Goal: Task Accomplishment & Management: Use online tool/utility

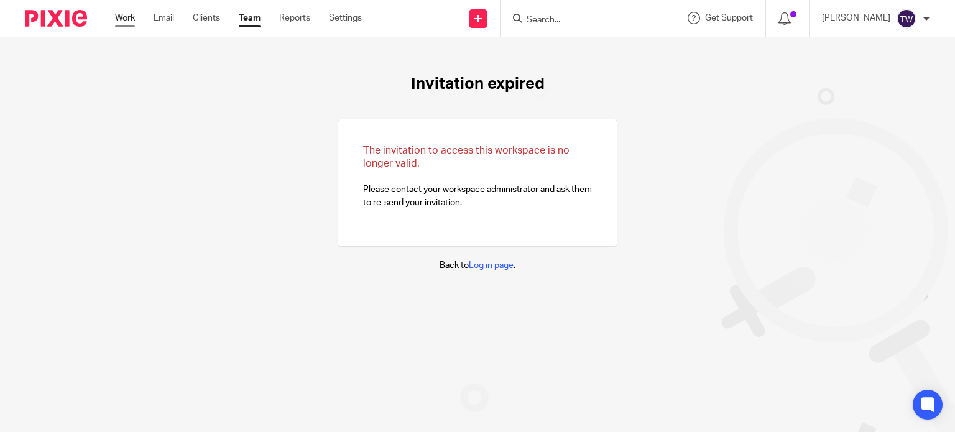
click at [132, 21] on link "Work" at bounding box center [125, 18] width 20 height 12
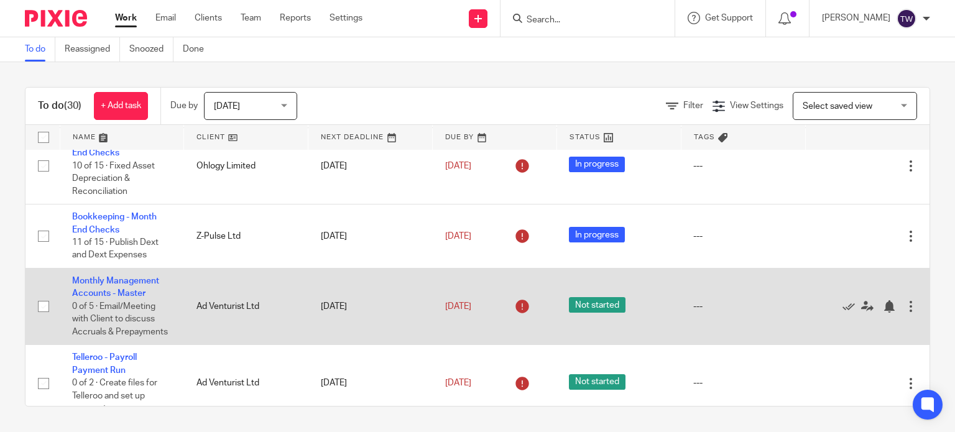
scroll to position [187, 0]
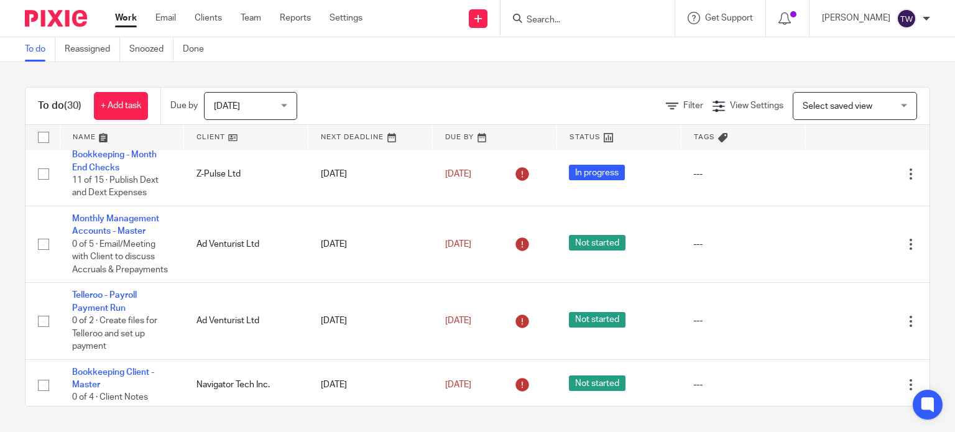
click at [575, 11] on form at bounding box center [591, 19] width 132 height 16
click at [572, 22] on input "Search" at bounding box center [581, 20] width 112 height 11
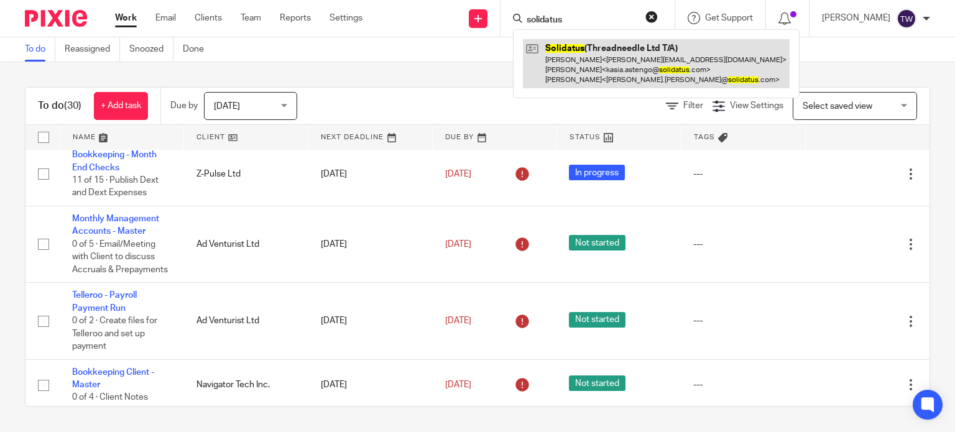
type input "solidatus"
click at [580, 68] on link at bounding box center [656, 63] width 267 height 49
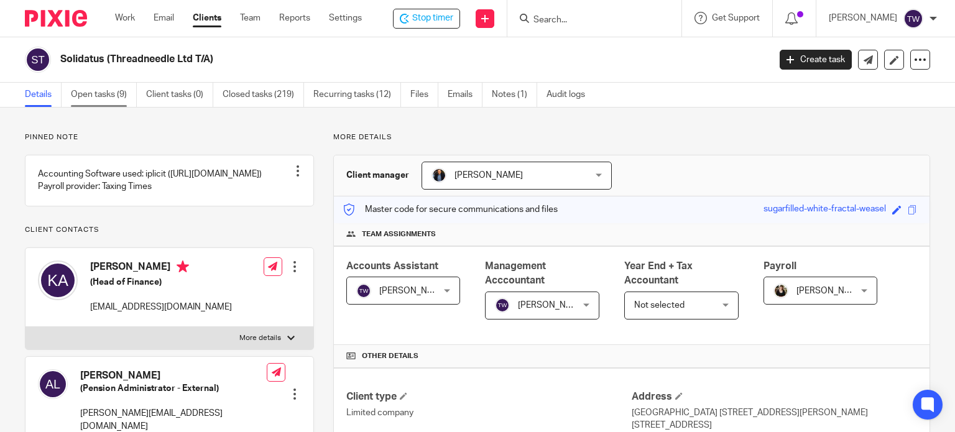
click at [112, 84] on link "Open tasks (9)" at bounding box center [104, 95] width 66 height 24
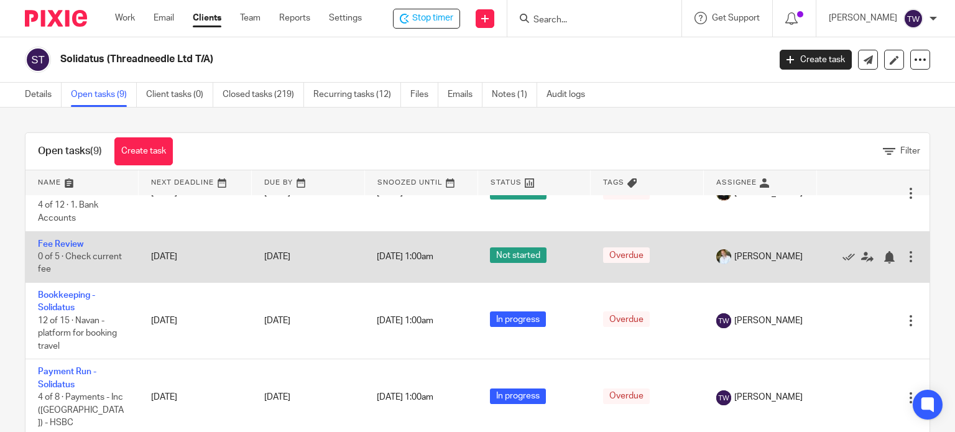
scroll to position [124, 0]
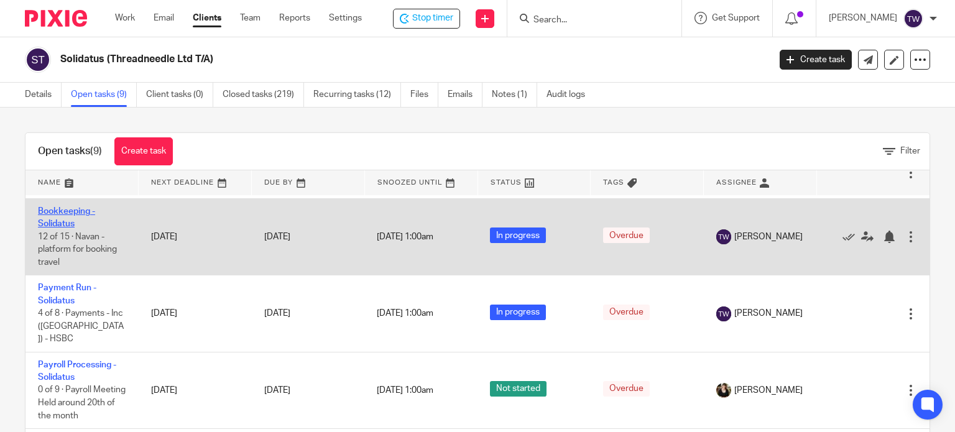
click at [74, 208] on link "Bookkeeping - Solidatus" at bounding box center [66, 217] width 57 height 21
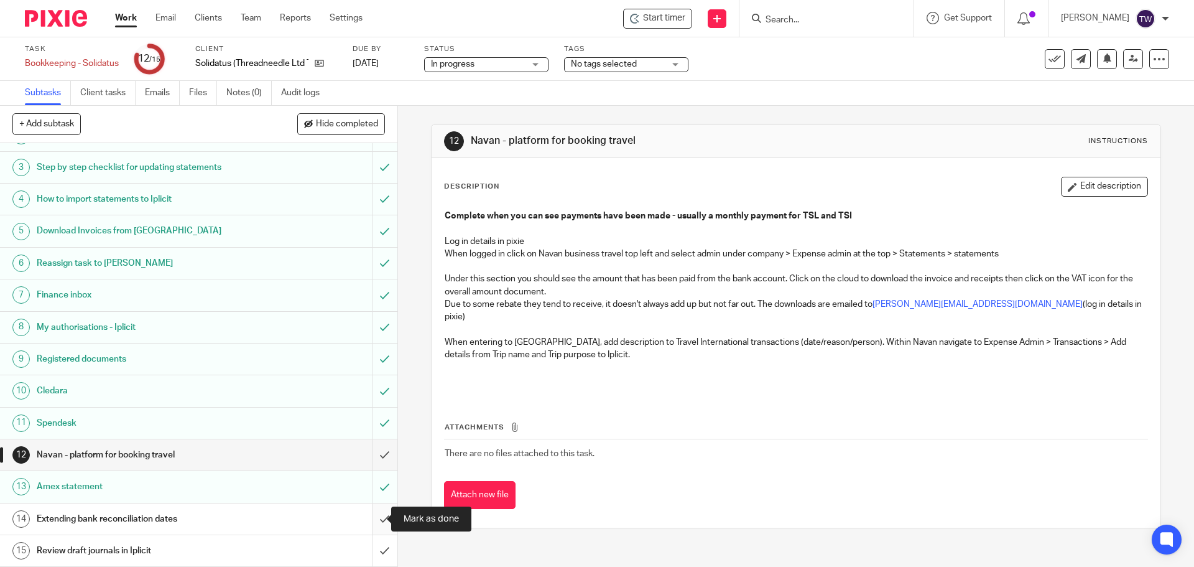
click at [368, 432] on input "submit" at bounding box center [198, 518] width 397 height 31
click at [372, 432] on input "submit" at bounding box center [198, 550] width 397 height 31
click at [373, 432] on input "submit" at bounding box center [198, 454] width 397 height 31
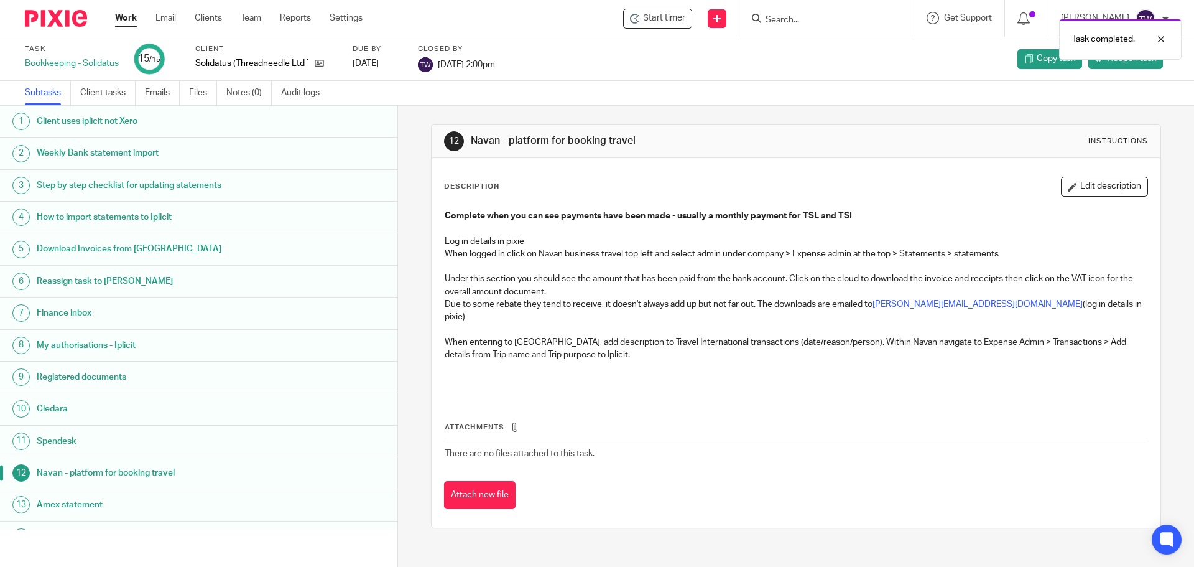
click at [126, 19] on link "Work" at bounding box center [126, 18] width 22 height 12
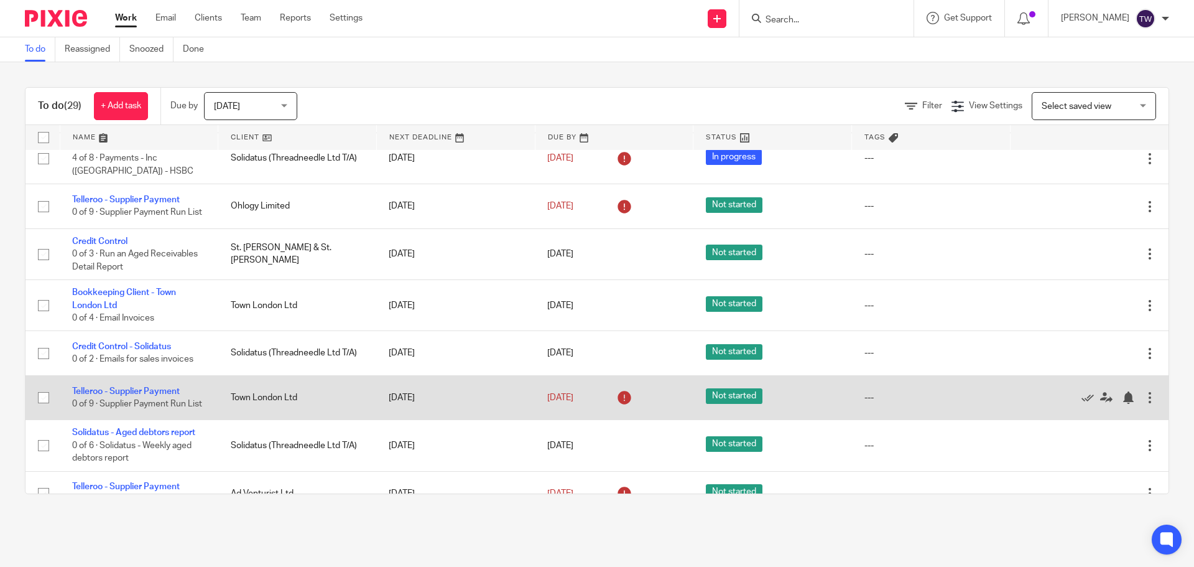
scroll to position [1241, 0]
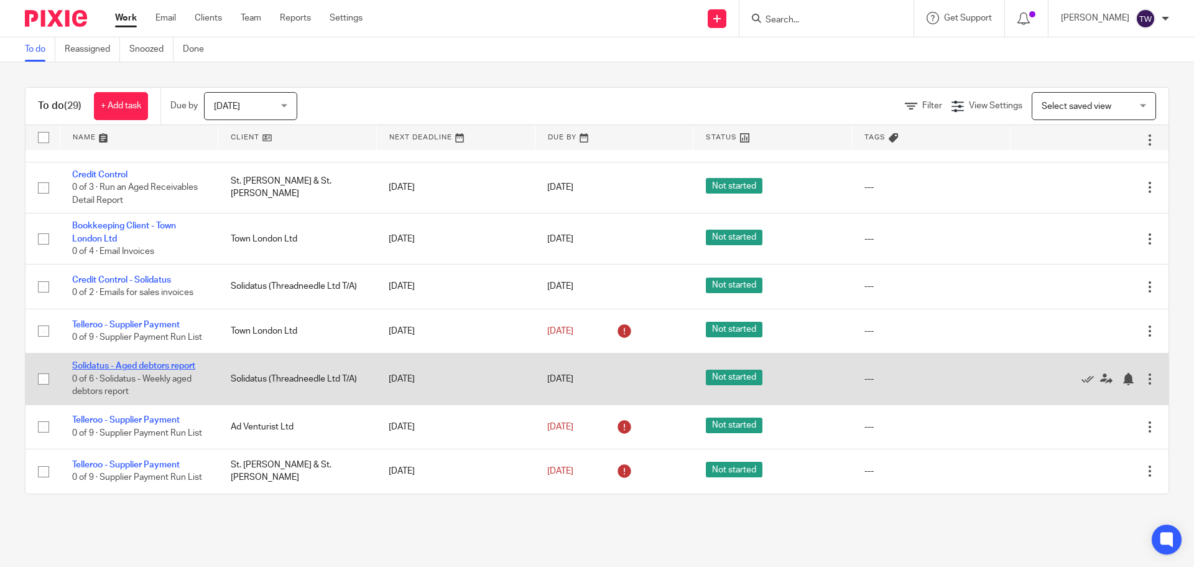
click at [164, 361] on link "Solidatus - Aged debtors report" at bounding box center [133, 365] width 123 height 9
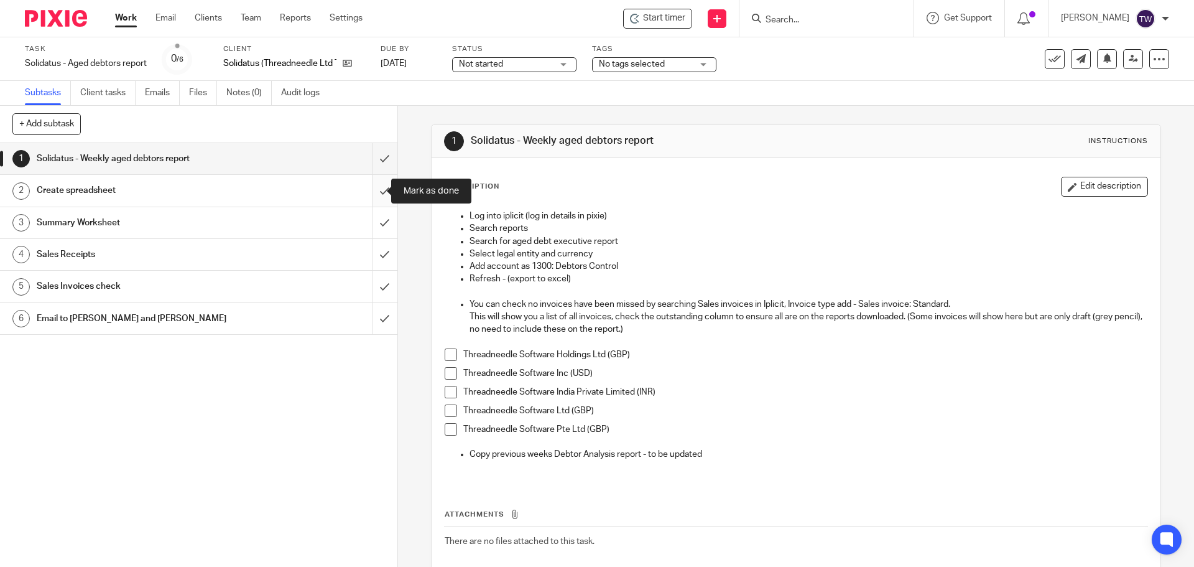
click at [371, 190] on input "submit" at bounding box center [198, 190] width 397 height 31
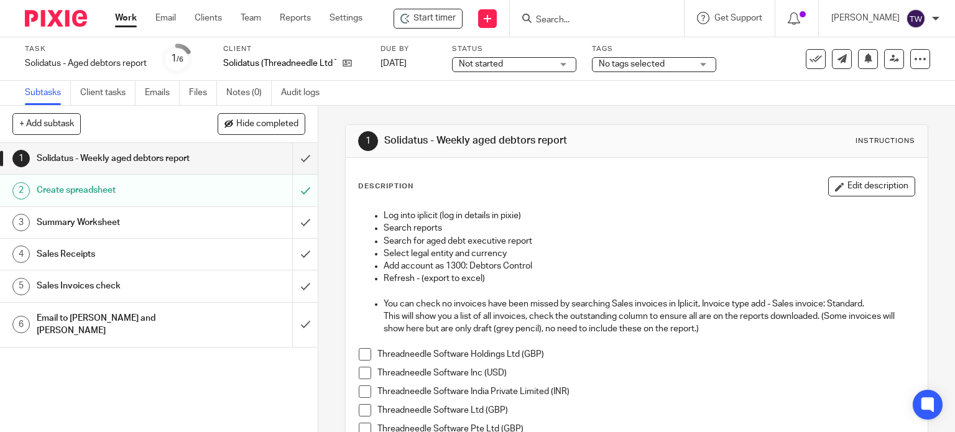
click at [363, 350] on span at bounding box center [365, 354] width 12 height 12
click at [359, 374] on span at bounding box center [365, 373] width 12 height 12
click at [367, 391] on li "Threadneedle Software India Private Limited (INR)" at bounding box center [637, 395] width 557 height 19
click at [359, 392] on span at bounding box center [365, 392] width 12 height 12
click at [362, 407] on span at bounding box center [365, 410] width 12 height 12
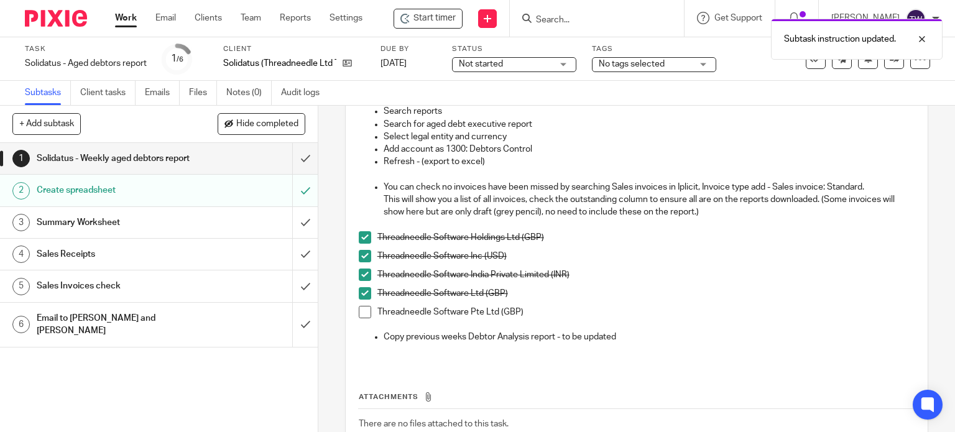
scroll to position [124, 0]
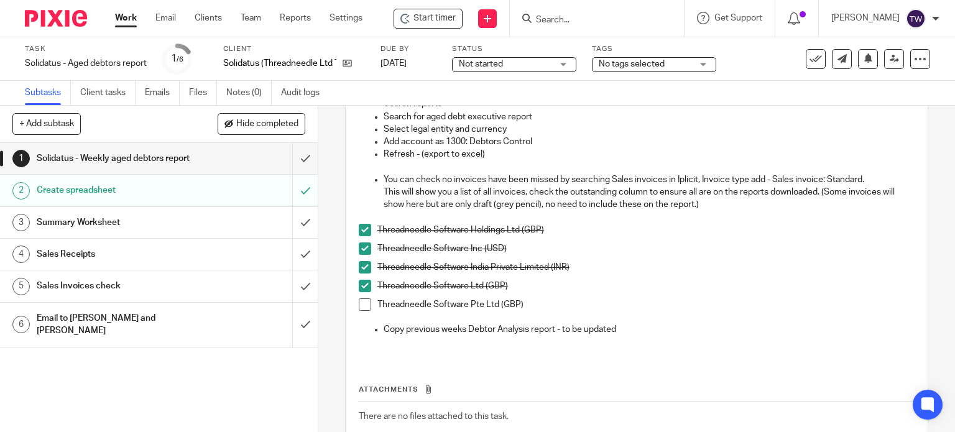
click at [372, 309] on li "Threadneedle Software Pte Ltd (GBP)" at bounding box center [637, 311] width 557 height 25
click at [365, 300] on span at bounding box center [365, 305] width 12 height 12
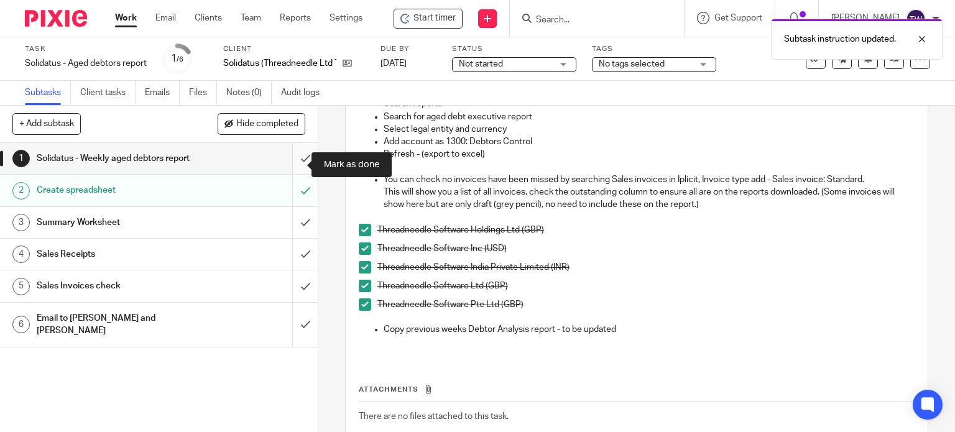
click at [295, 161] on input "submit" at bounding box center [159, 158] width 318 height 31
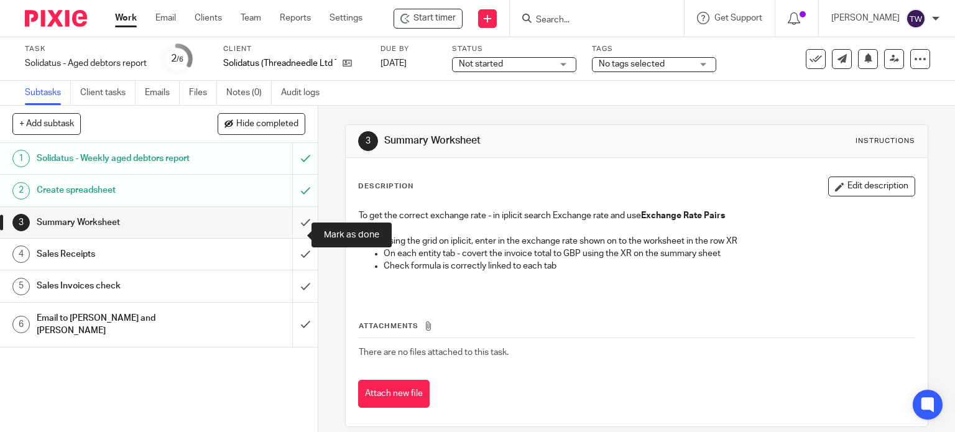
click at [294, 231] on input "submit" at bounding box center [159, 222] width 318 height 31
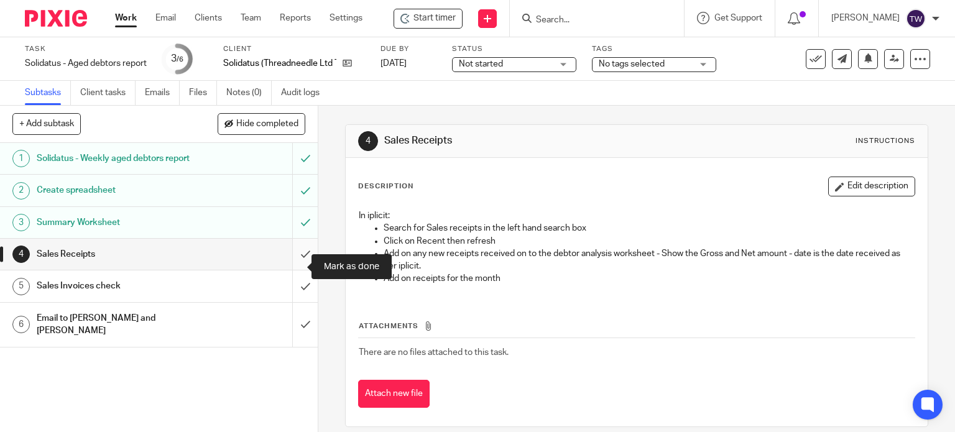
click at [294, 266] on input "submit" at bounding box center [159, 254] width 318 height 31
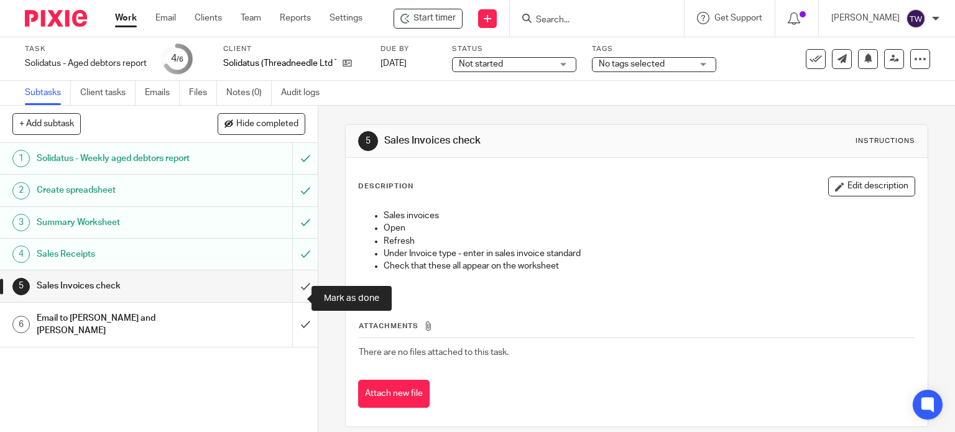
click at [296, 299] on input "submit" at bounding box center [159, 286] width 318 height 31
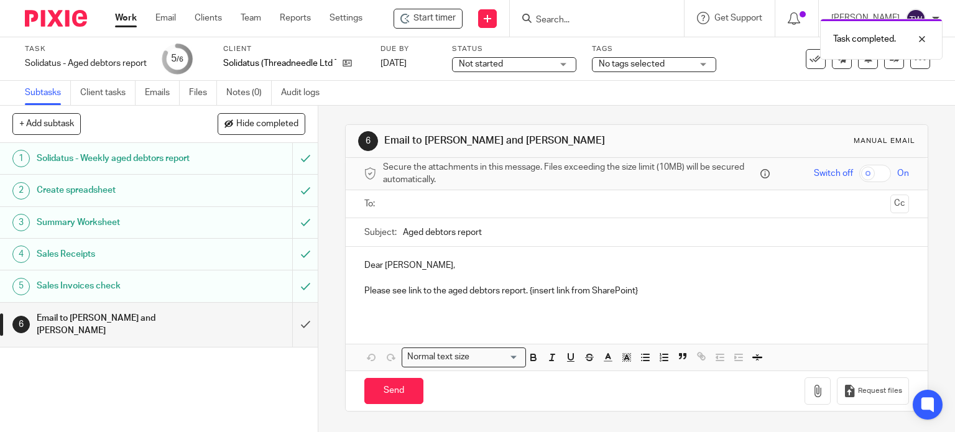
click at [408, 214] on div at bounding box center [637, 204] width 507 height 28
click at [403, 201] on input "text" at bounding box center [636, 204] width 498 height 14
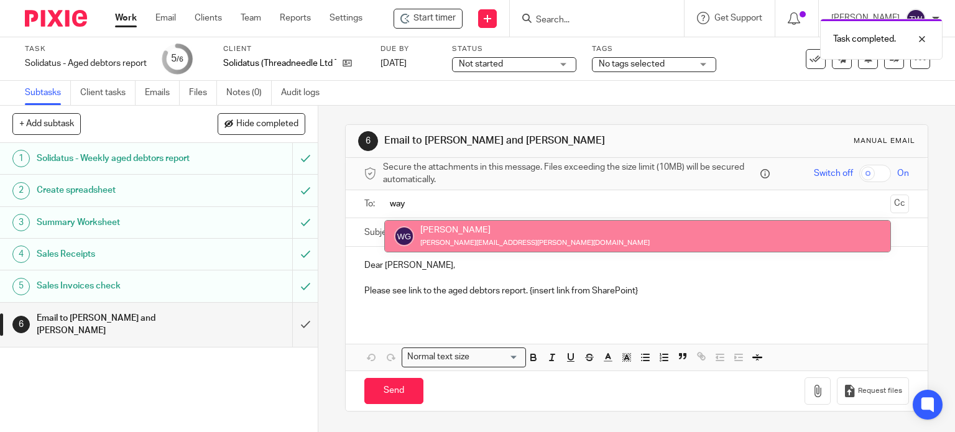
type input "way"
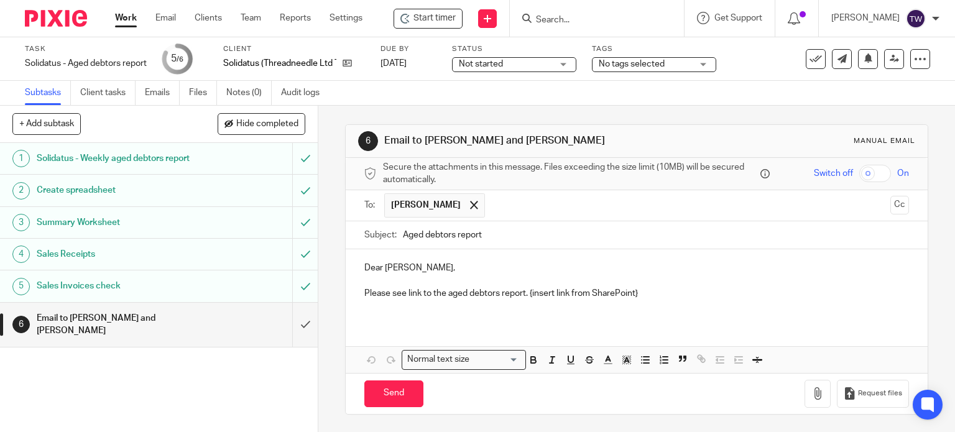
click at [493, 205] on input "text" at bounding box center [688, 205] width 394 height 24
click at [383, 270] on p "Dear Kasia," at bounding box center [636, 268] width 545 height 12
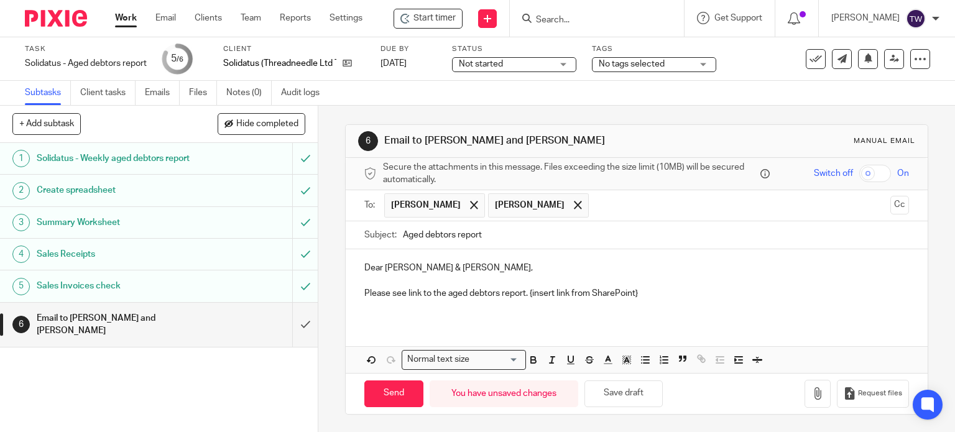
click at [448, 299] on p "Please see link to the aged debtors report. {insert link from SharePoint}" at bounding box center [636, 293] width 545 height 12
click at [403, 294] on p "Please see link to the aged debtors report. {insert link from SharePoint}" at bounding box center [636, 293] width 545 height 12
click at [404, 293] on p "Please see link to the aged debtors report. {insert link from SharePoint}" at bounding box center [636, 293] width 545 height 12
drag, startPoint x: 404, startPoint y: 293, endPoint x: 425, endPoint y: 290, distance: 21.9
click at [425, 290] on p "Please see link to the aged debtors report. {insert link from SharePoint}" at bounding box center [636, 293] width 545 height 12
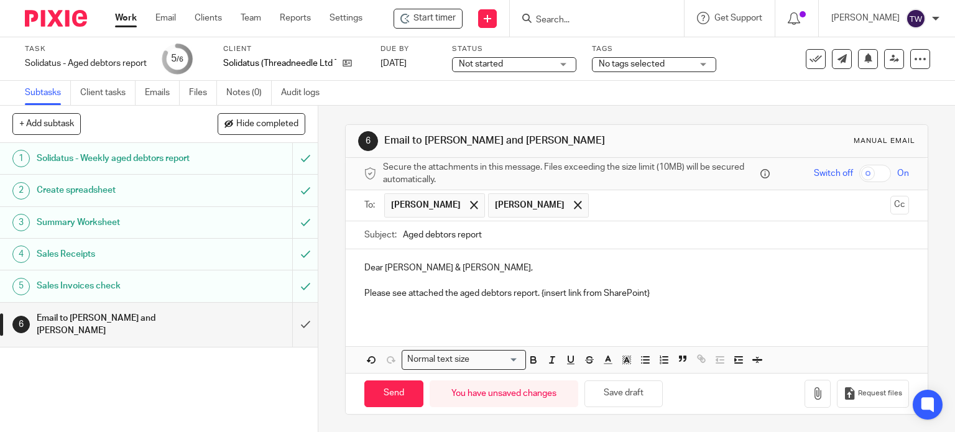
click at [539, 290] on p "Please see attached the aged debtors report. {insert link from SharePoint}" at bounding box center [636, 293] width 545 height 12
click at [544, 293] on p "Please see attached the aged debtors report. {insert link from SharePoint}" at bounding box center [636, 293] width 545 height 12
click at [558, 294] on p "Please see attached the aged debtors report. {insert link from SharePoint}" at bounding box center [636, 293] width 545 height 12
drag, startPoint x: 539, startPoint y: 294, endPoint x: 674, endPoint y: 292, distance: 135.6
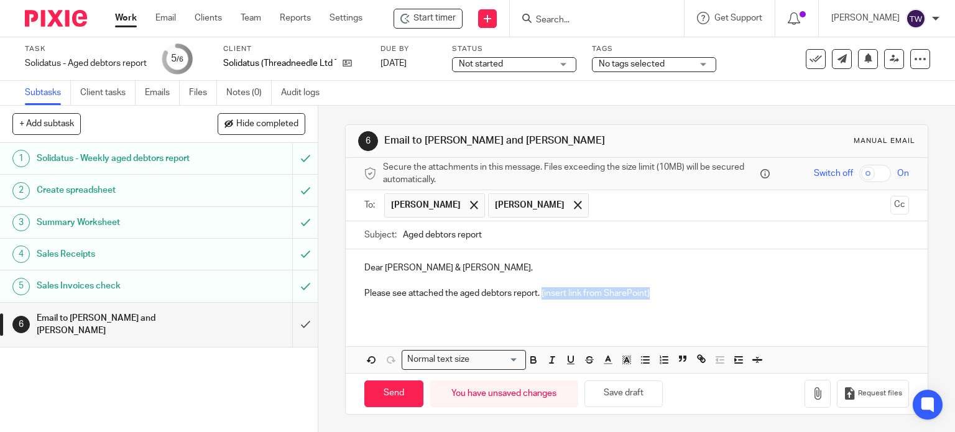
click at [674, 292] on p "Please see attached the aged debtors report. {insert link from SharePoint}" at bounding box center [636, 293] width 545 height 12
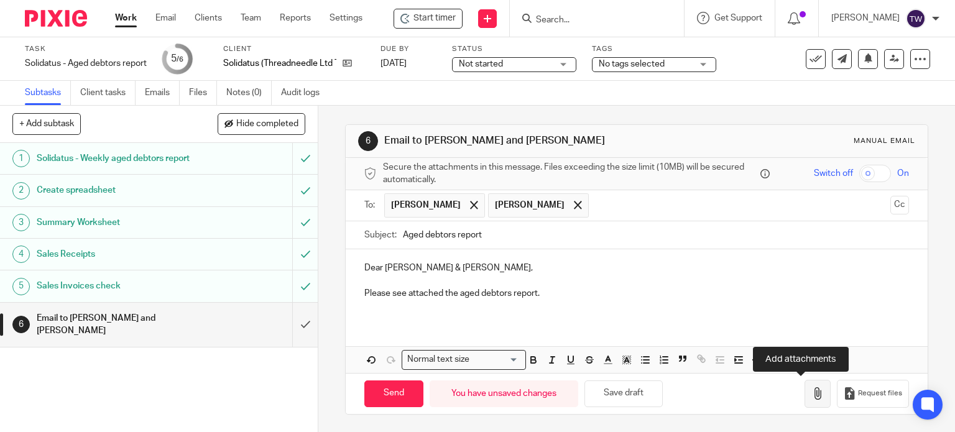
click at [812, 392] on icon "button" at bounding box center [818, 393] width 12 height 12
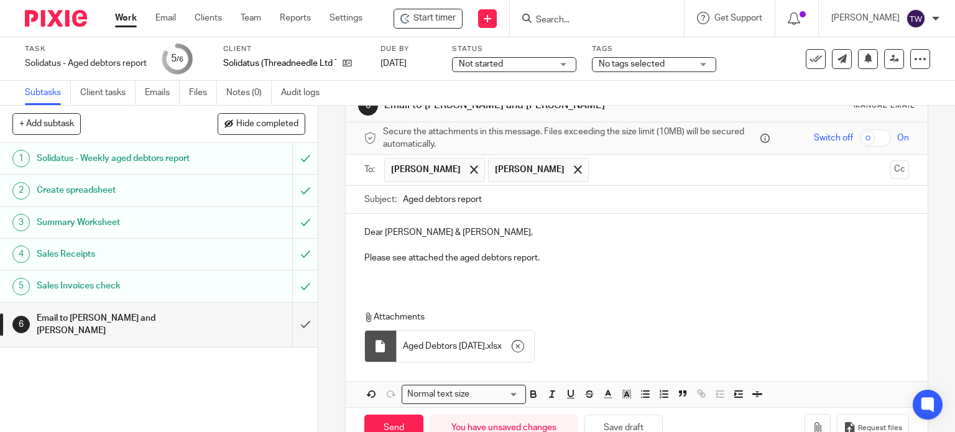
scroll to position [68, 0]
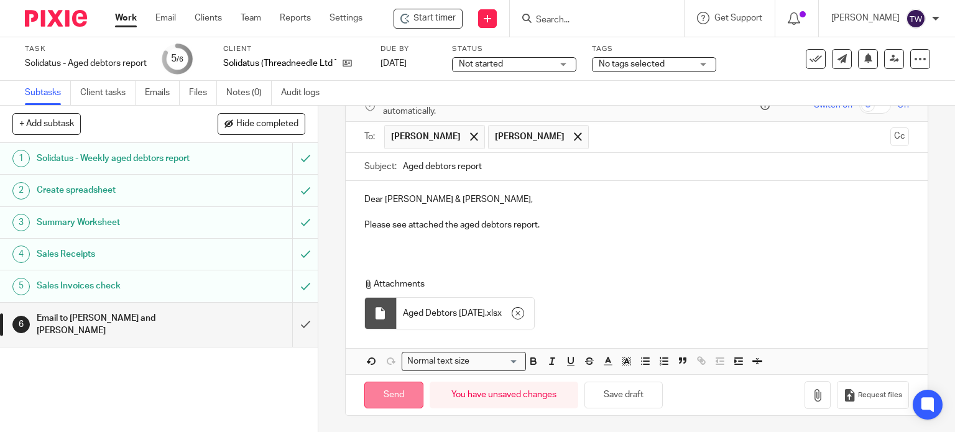
click at [401, 397] on input "Send" at bounding box center [393, 395] width 59 height 27
type input "Sent"
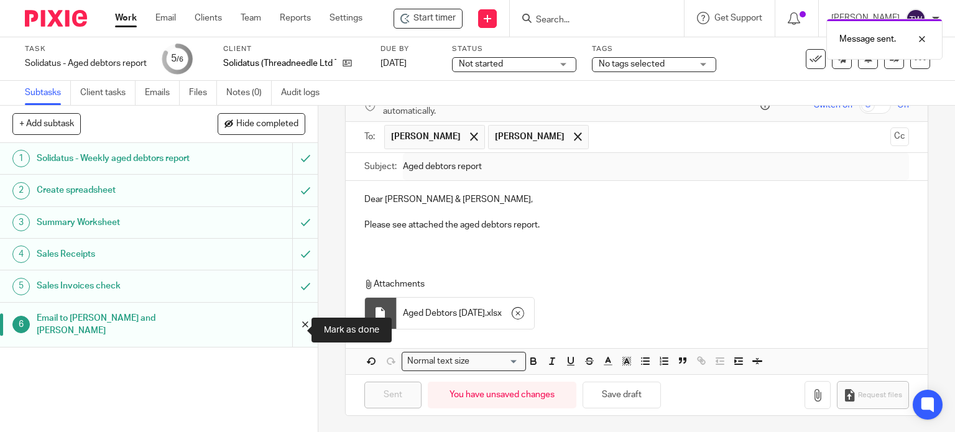
click at [290, 333] on input "submit" at bounding box center [159, 325] width 318 height 44
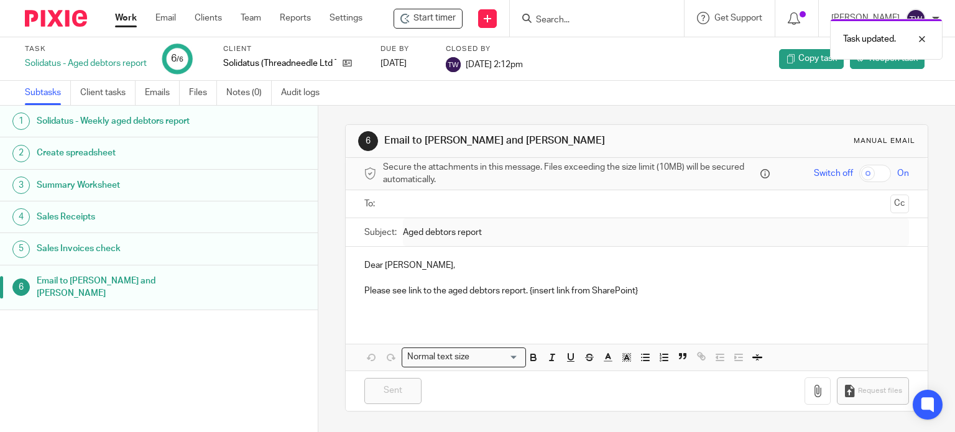
click at [126, 17] on link "Work" at bounding box center [126, 18] width 22 height 12
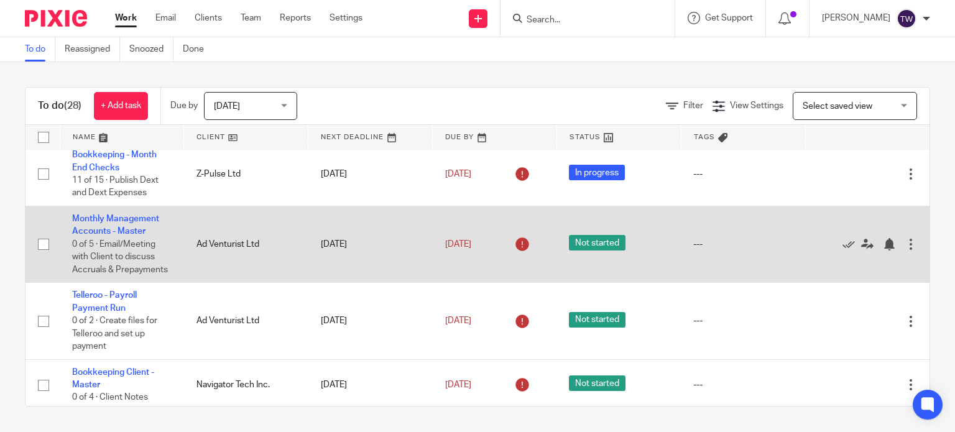
scroll to position [249, 0]
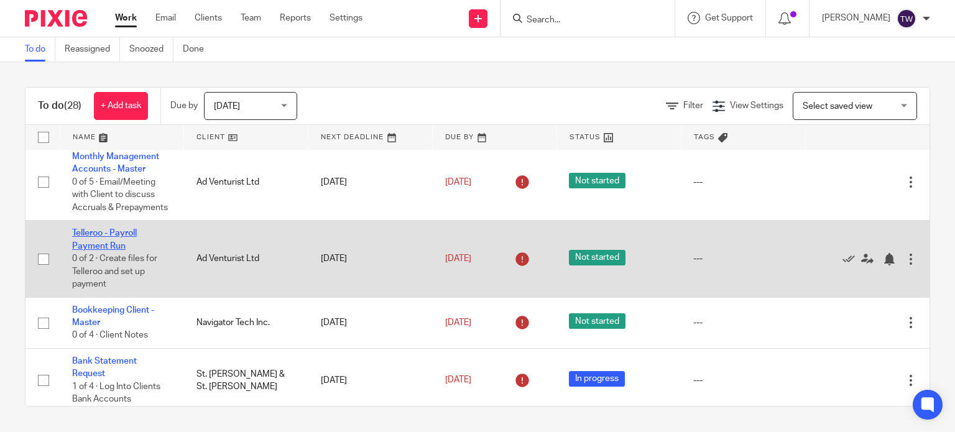
click at [100, 246] on link "Telleroo - Payroll Payment Run" at bounding box center [104, 239] width 65 height 21
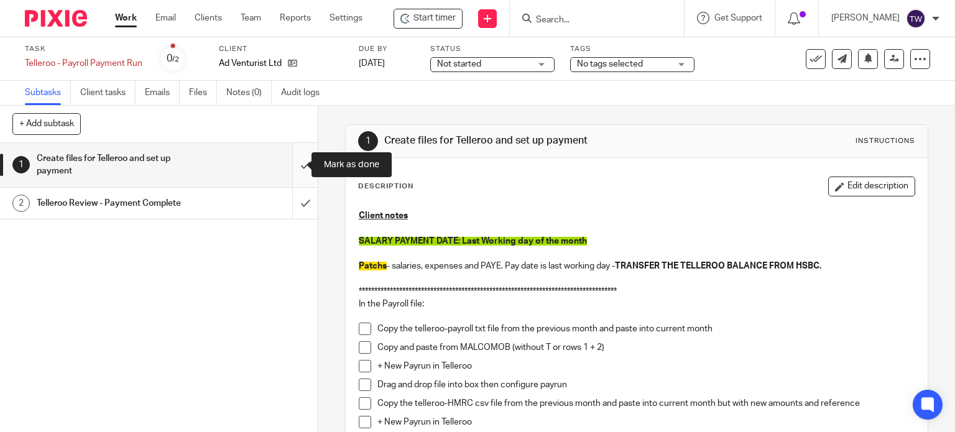
click at [289, 171] on input "submit" at bounding box center [159, 165] width 318 height 44
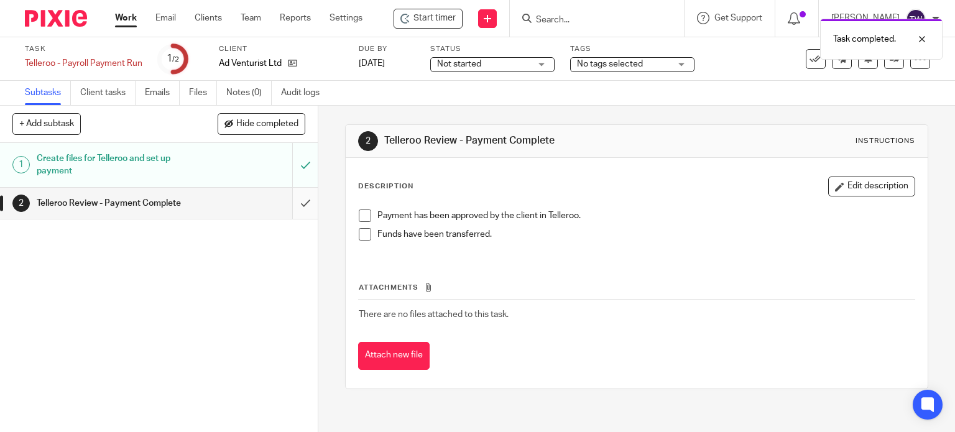
click at [292, 201] on input "submit" at bounding box center [159, 203] width 318 height 31
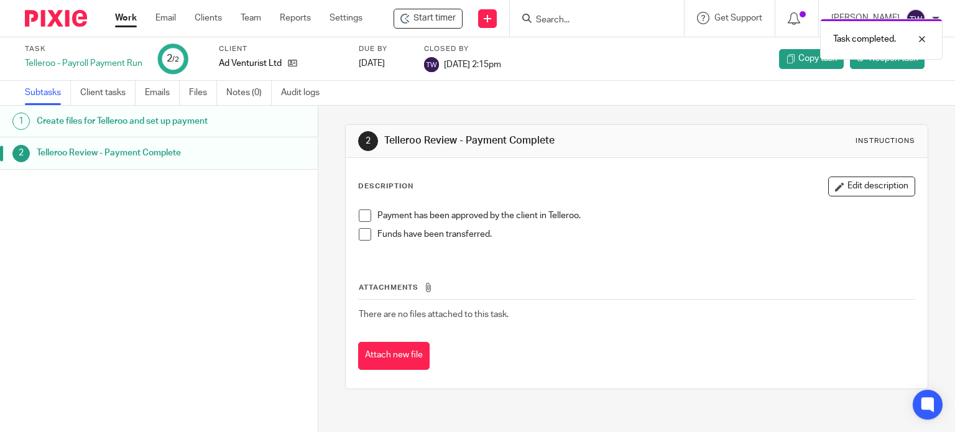
click at [132, 18] on link "Work" at bounding box center [126, 18] width 22 height 12
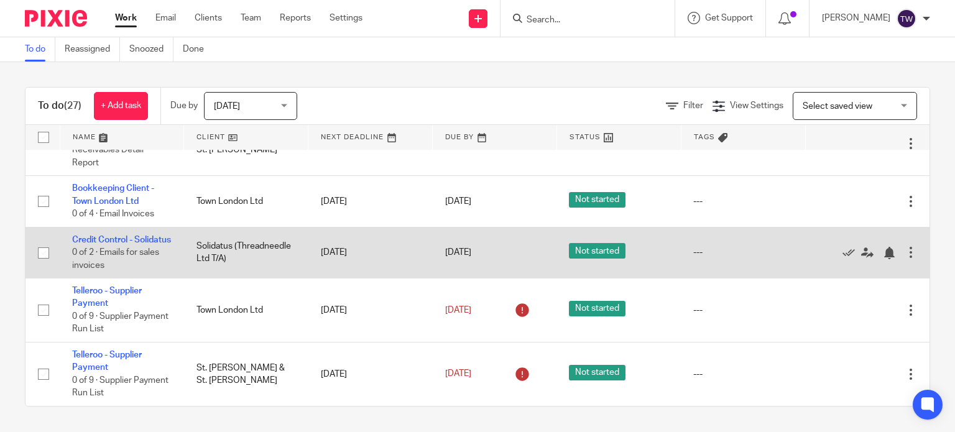
scroll to position [1453, 0]
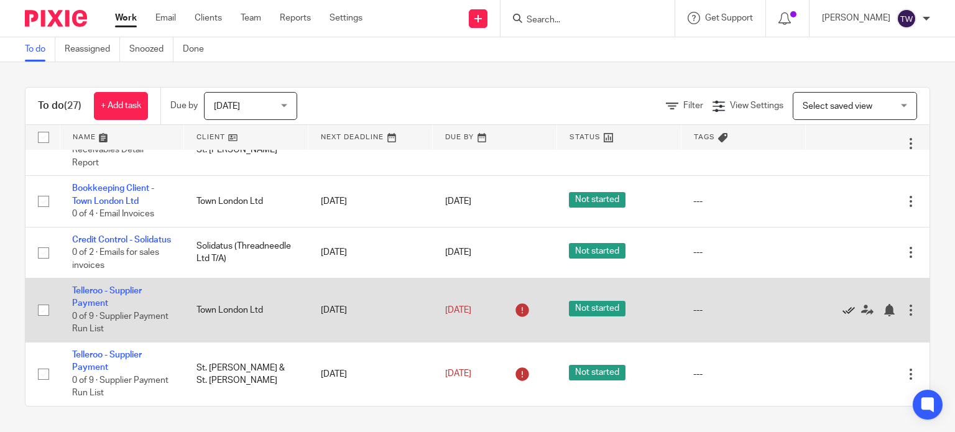
click at [843, 308] on icon at bounding box center [849, 310] width 12 height 12
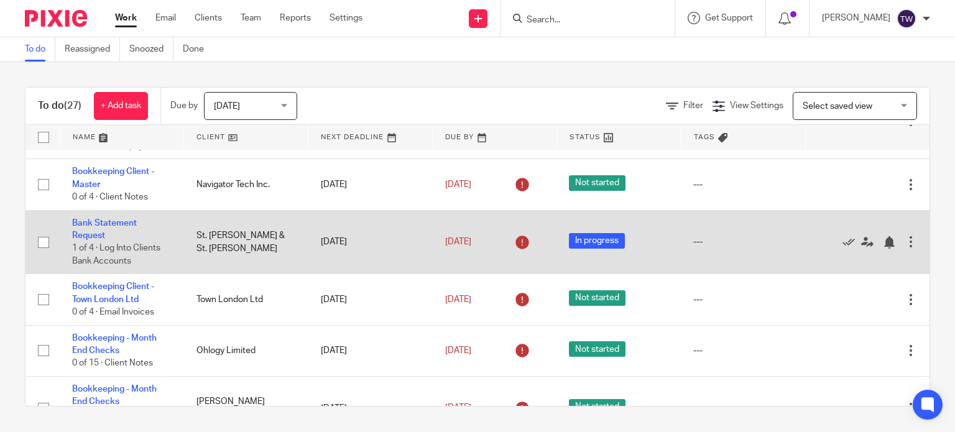
scroll to position [311, 0]
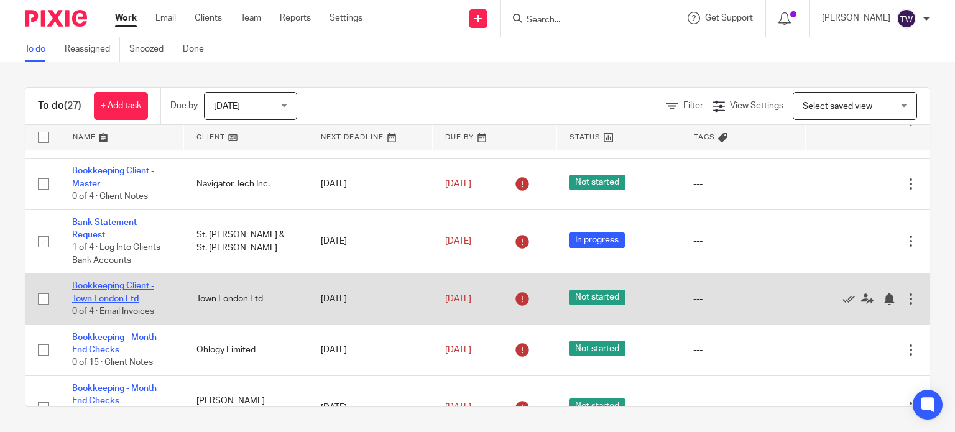
click at [121, 303] on link "Bookkeeping Client - Town London Ltd" at bounding box center [113, 292] width 82 height 21
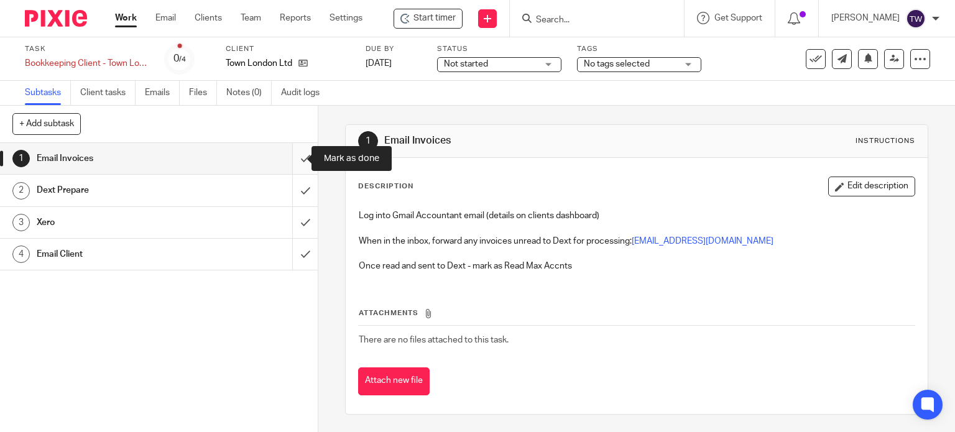
click at [292, 156] on input "submit" at bounding box center [159, 158] width 318 height 31
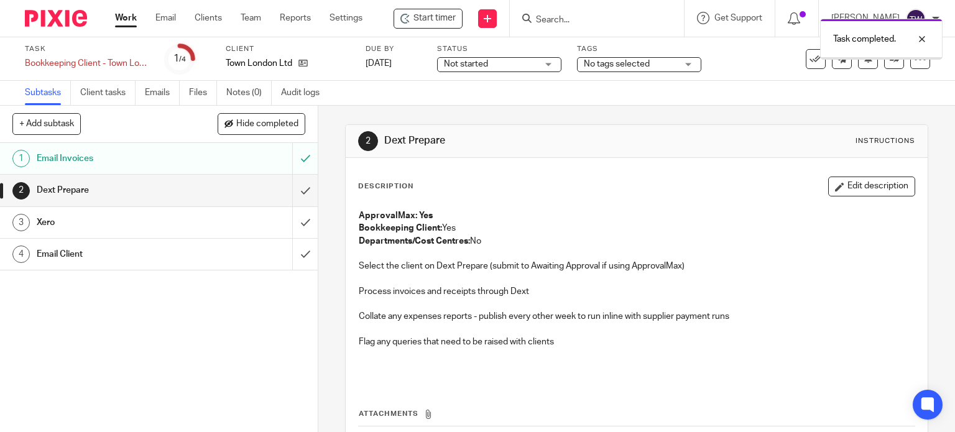
click at [292, 186] on input "submit" at bounding box center [159, 190] width 318 height 31
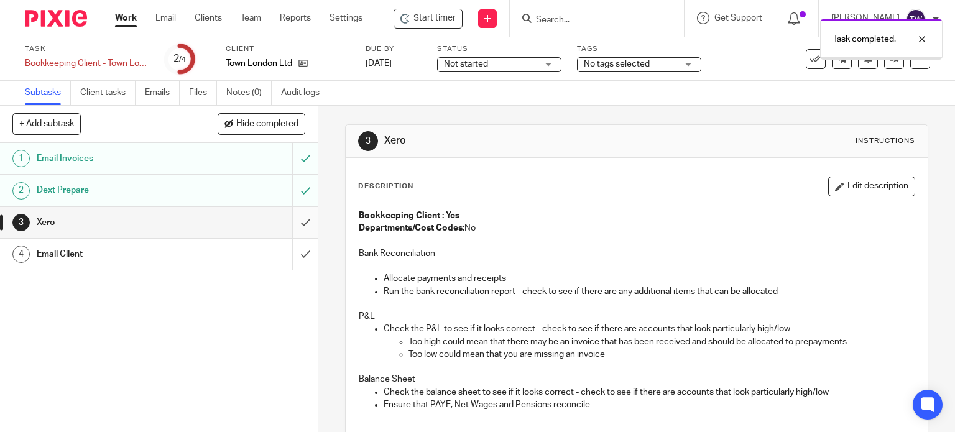
drag, startPoint x: 0, startPoint y: 0, endPoint x: 292, endPoint y: 218, distance: 364.8
click at [292, 218] on input "submit" at bounding box center [159, 222] width 318 height 31
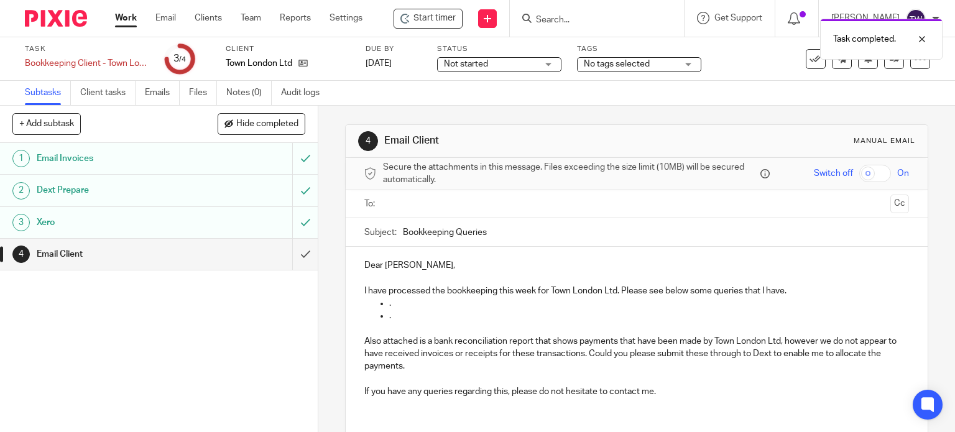
click at [298, 248] on input "submit" at bounding box center [159, 254] width 318 height 31
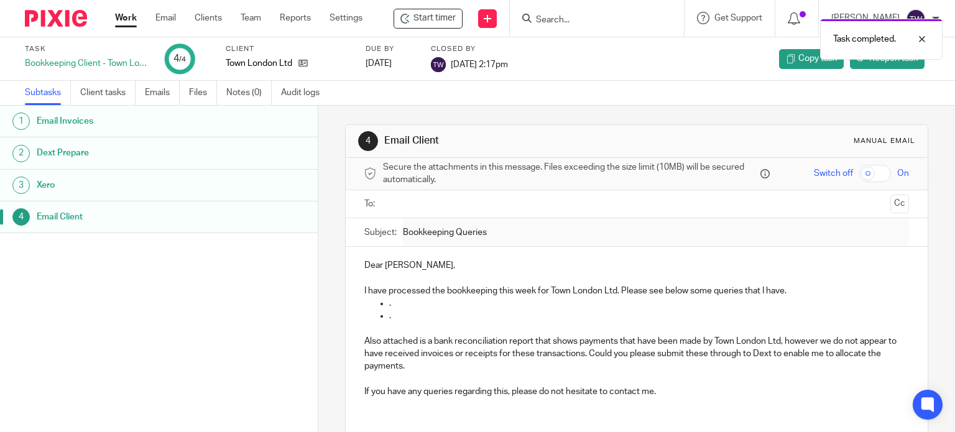
click at [136, 20] on link "Work" at bounding box center [126, 18] width 22 height 12
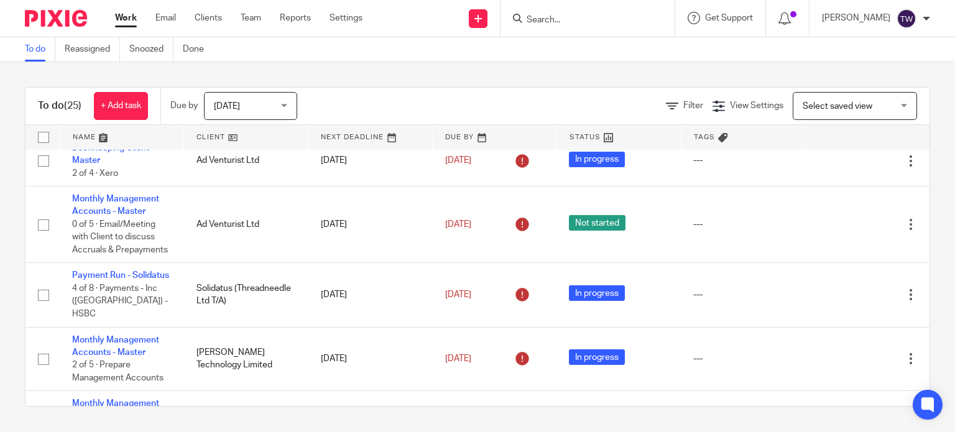
scroll to position [933, 0]
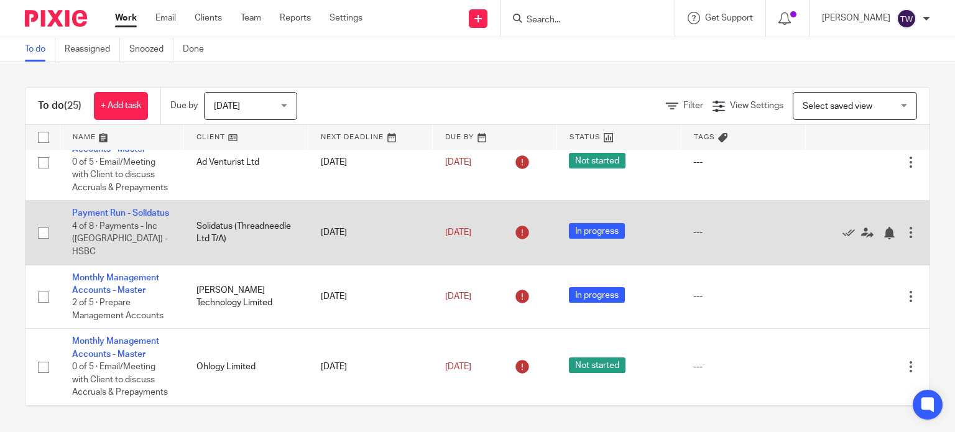
click at [92, 219] on td "Payment Run - Solidatus 4 of 8 · Payments - Inc ([GEOGRAPHIC_DATA]) - HSBC" at bounding box center [122, 233] width 124 height 64
click at [94, 218] on link "Payment Run - Solidatus" at bounding box center [120, 213] width 97 height 9
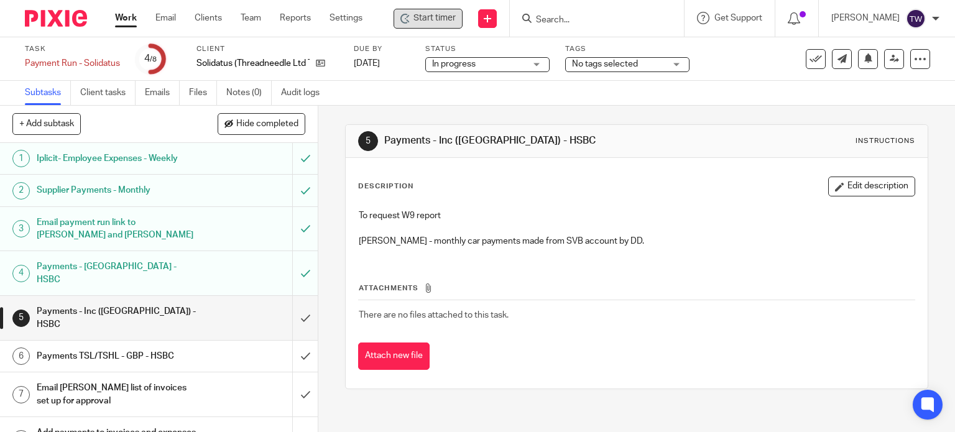
click at [428, 19] on span "Start timer" at bounding box center [435, 18] width 42 height 13
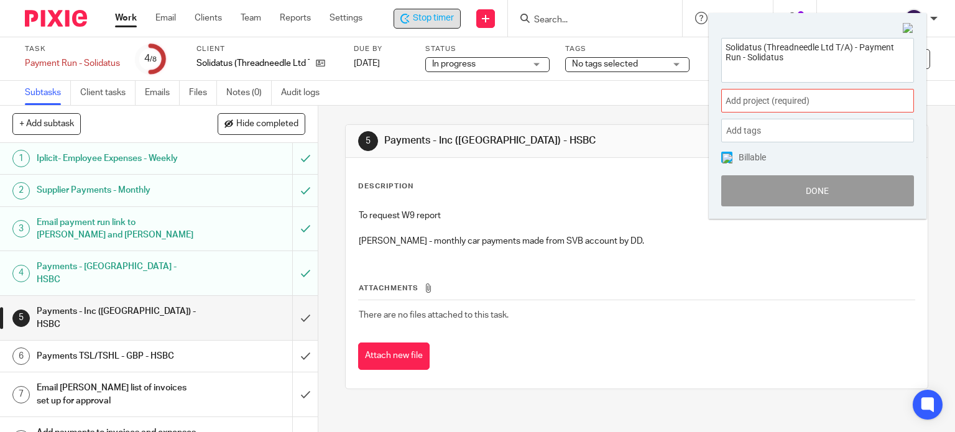
click at [765, 104] on span "Add project (required) :" at bounding box center [804, 101] width 157 height 13
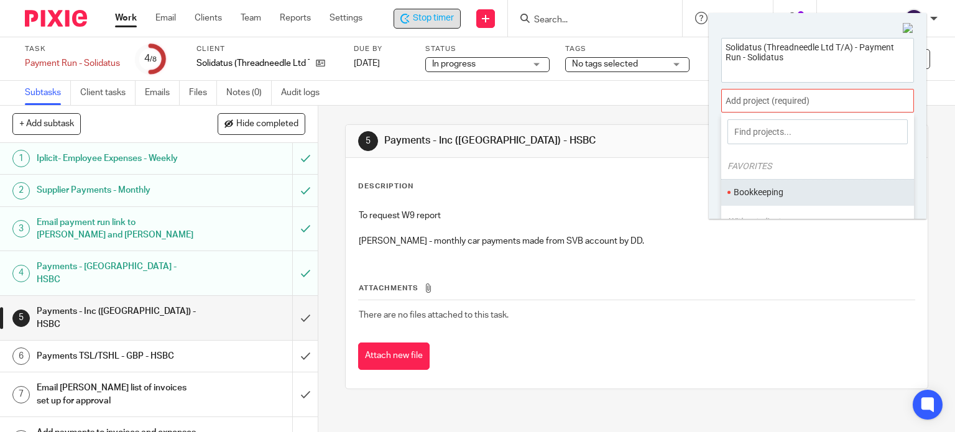
click at [769, 191] on li "Bookkeeping" at bounding box center [815, 192] width 162 height 13
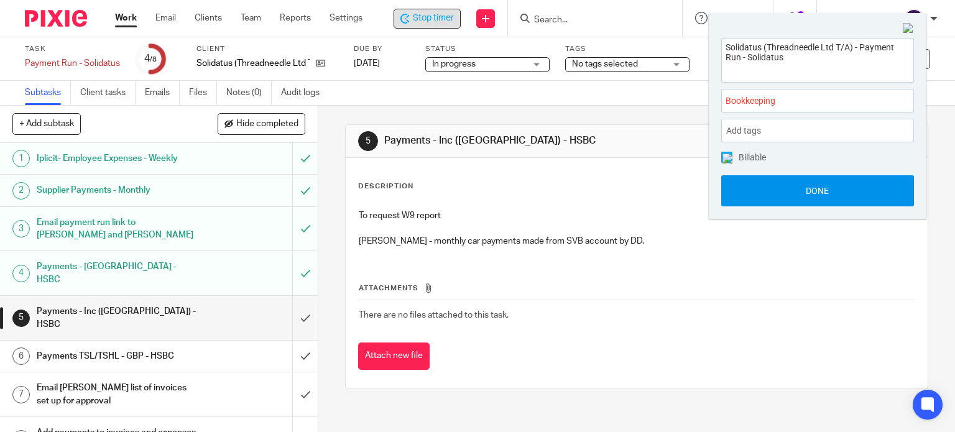
click at [766, 190] on button "Done" at bounding box center [817, 190] width 193 height 31
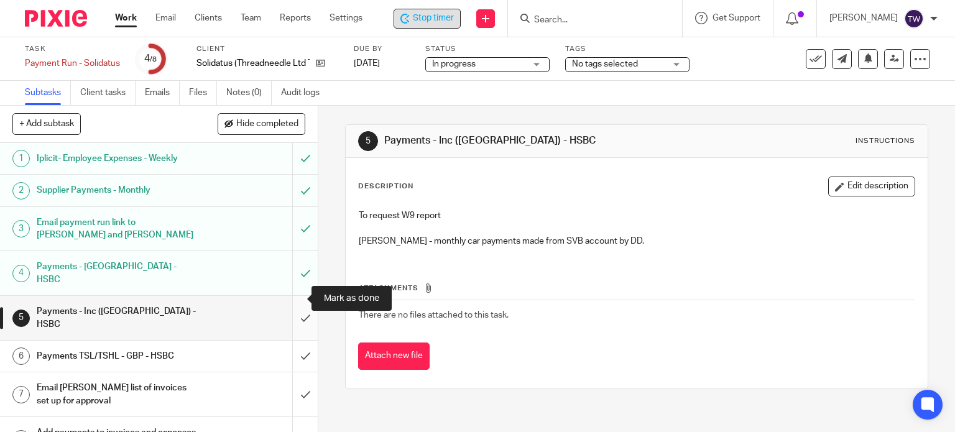
click at [298, 296] on input "submit" at bounding box center [159, 318] width 318 height 44
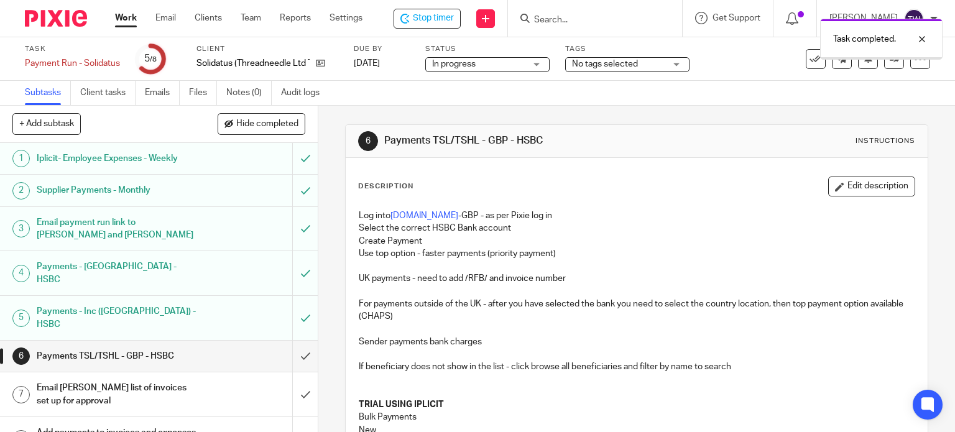
click at [286, 341] on input "submit" at bounding box center [159, 356] width 318 height 31
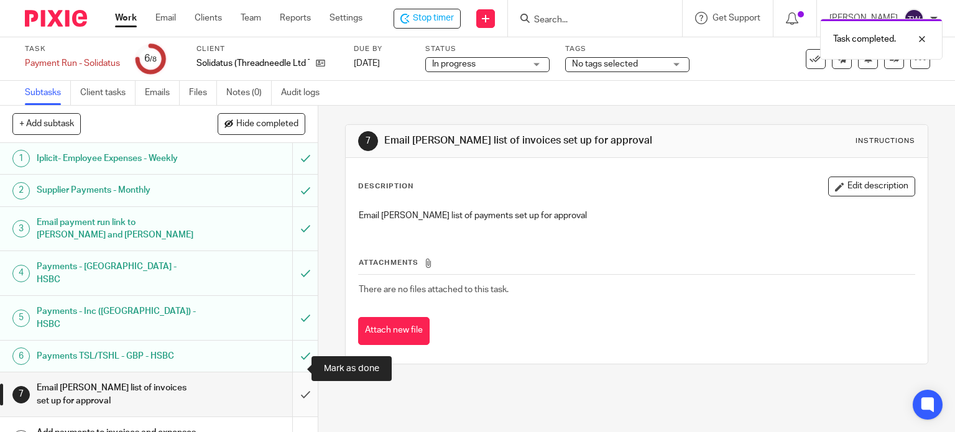
click at [291, 373] on input "submit" at bounding box center [159, 395] width 318 height 44
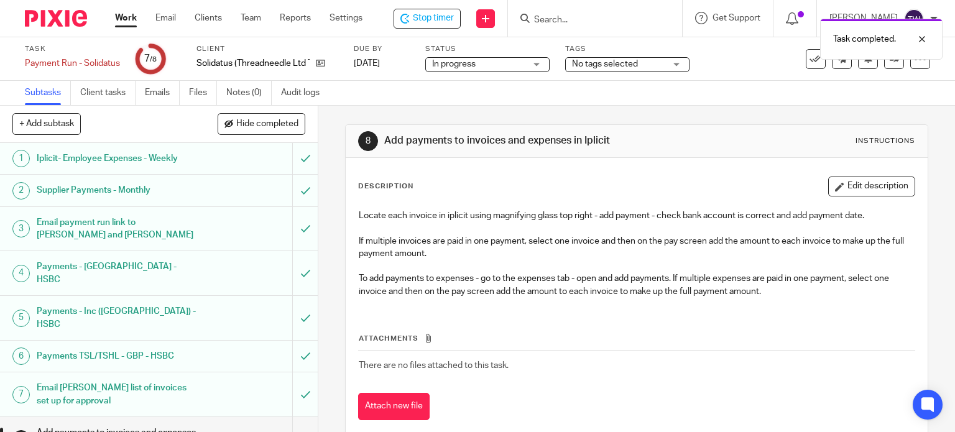
click at [299, 417] on input "submit" at bounding box center [159, 439] width 318 height 44
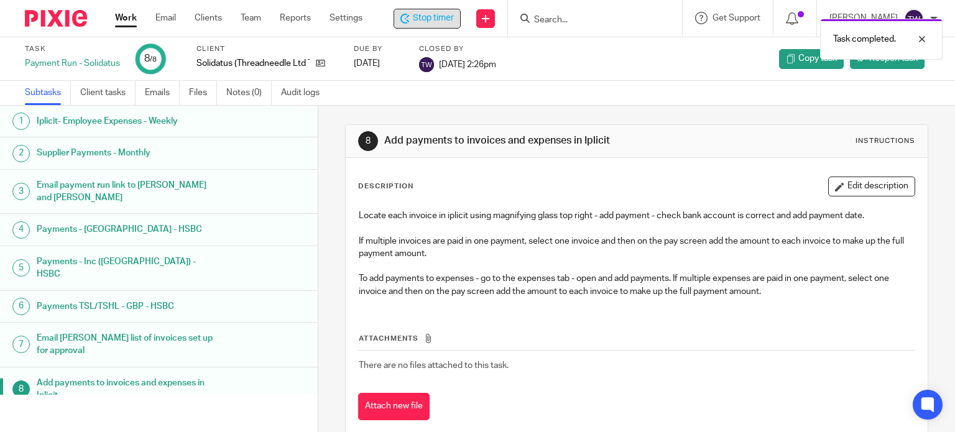
click at [445, 17] on span "Stop timer" at bounding box center [433, 18] width 41 height 13
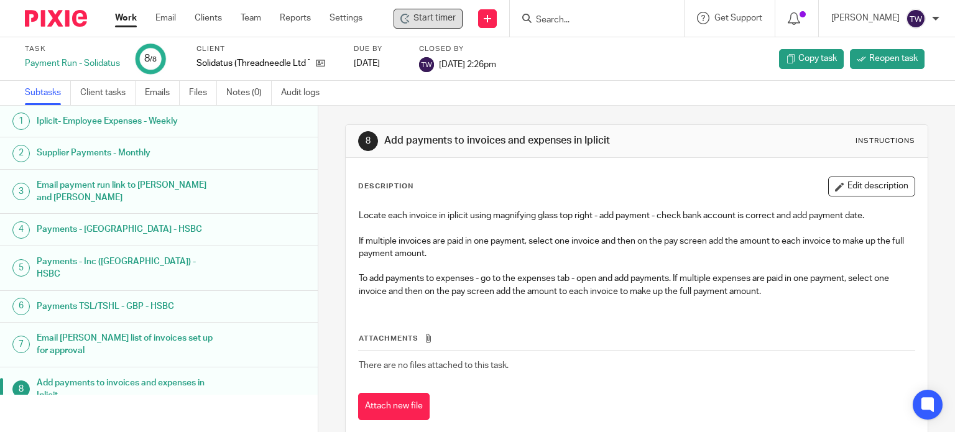
click at [125, 20] on link "Work" at bounding box center [126, 18] width 22 height 12
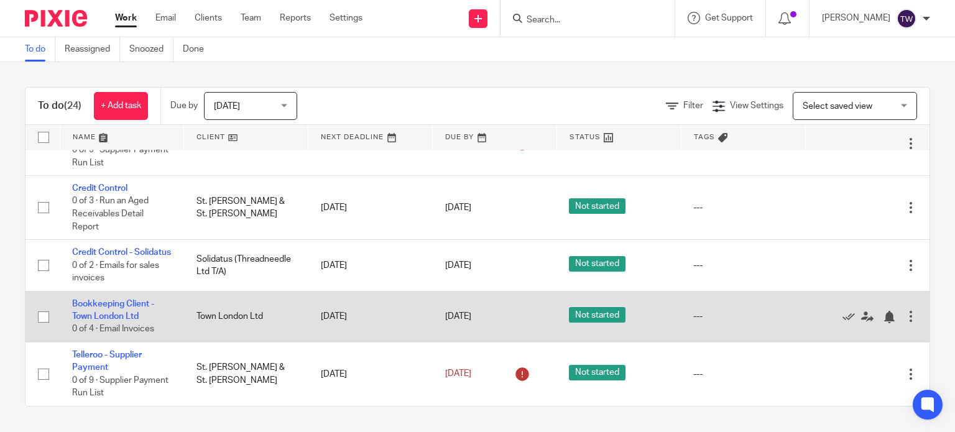
scroll to position [1273, 0]
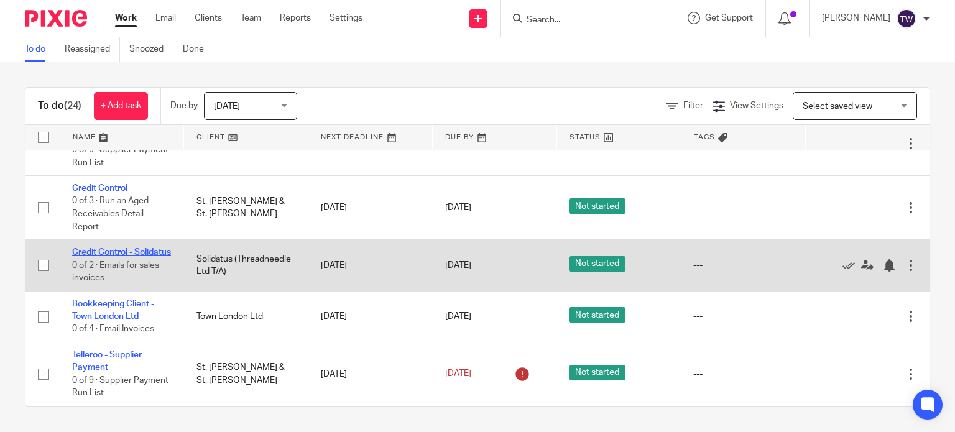
click at [89, 248] on link "Credit Control - Solidatus" at bounding box center [121, 252] width 99 height 9
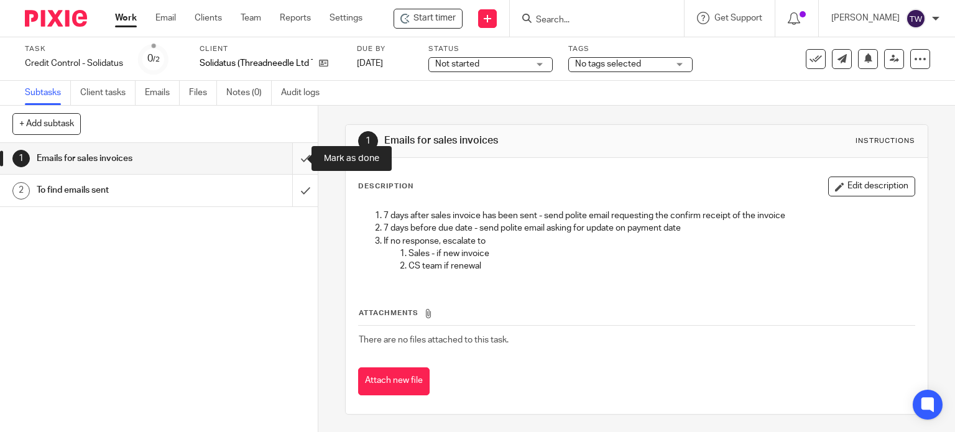
click at [289, 155] on input "submit" at bounding box center [159, 158] width 318 height 31
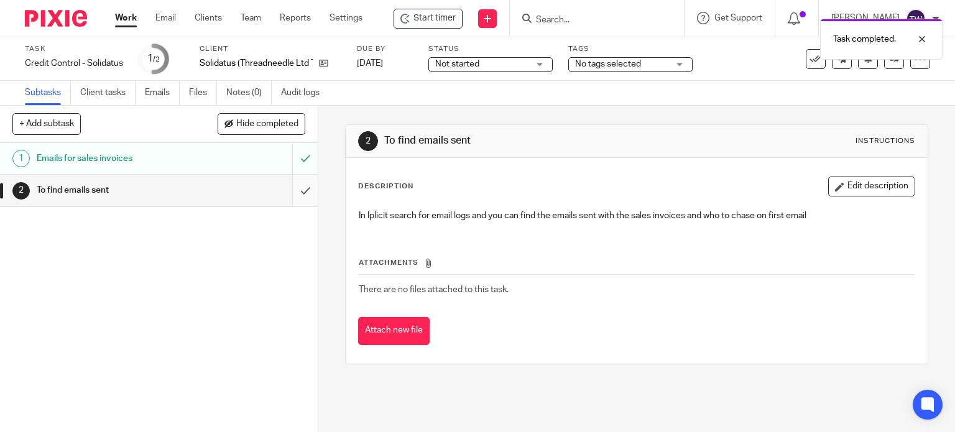
click at [297, 189] on input "submit" at bounding box center [159, 190] width 318 height 31
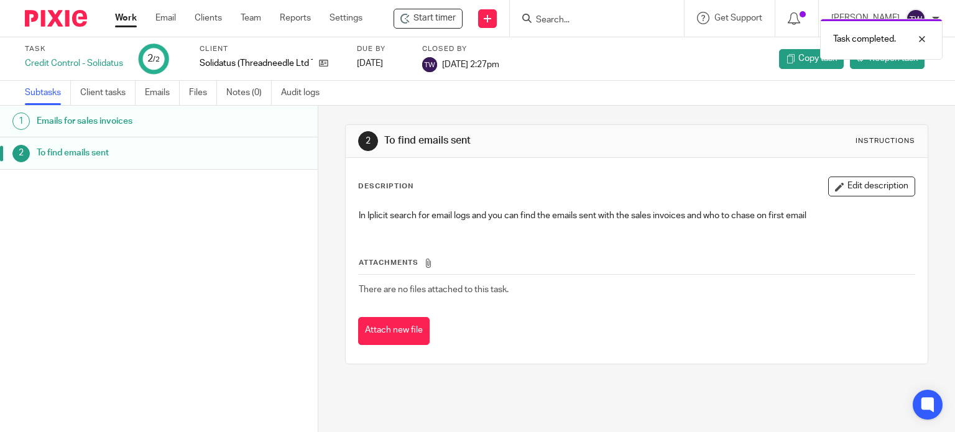
click at [119, 19] on link "Work" at bounding box center [126, 18] width 22 height 12
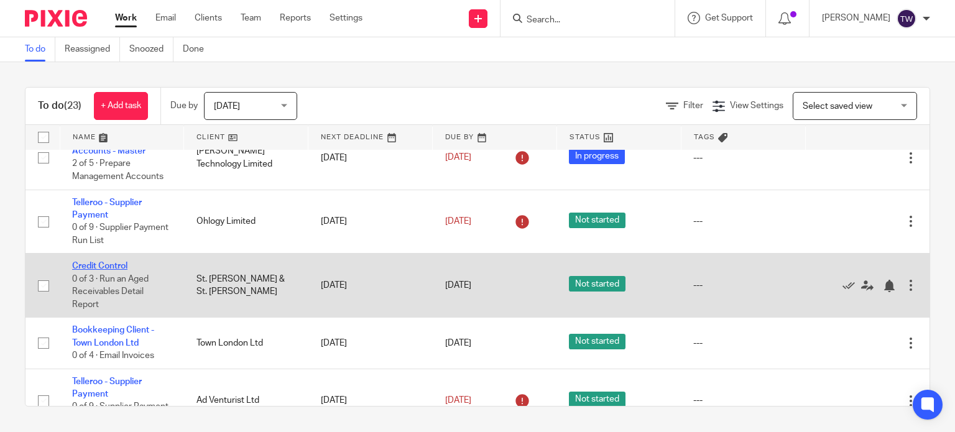
scroll to position [1022, 0]
